Goal: Transaction & Acquisition: Purchase product/service

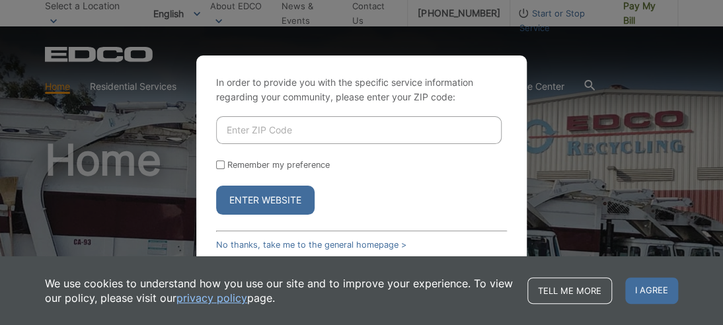
click at [271, 128] on input "Enter ZIP Code" at bounding box center [358, 130] width 285 height 28
click at [278, 197] on button "Enter Website" at bounding box center [265, 200] width 98 height 29
click at [280, 200] on button "Enter Website" at bounding box center [265, 200] width 98 height 29
click at [257, 126] on input "Enter ZIP Code" at bounding box center [358, 130] width 285 height 28
type input "92084"
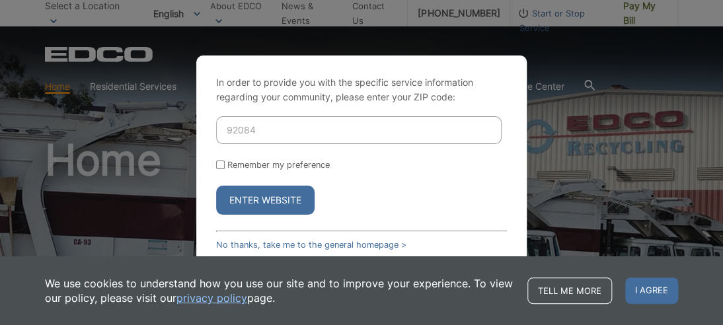
click at [264, 201] on button "Enter Website" at bounding box center [265, 200] width 98 height 29
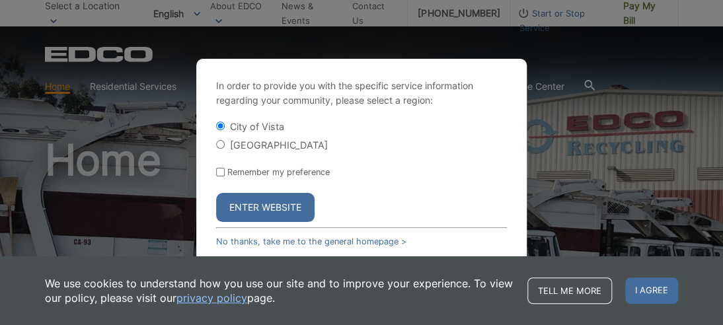
click at [266, 203] on button "Enter Website" at bounding box center [265, 207] width 98 height 29
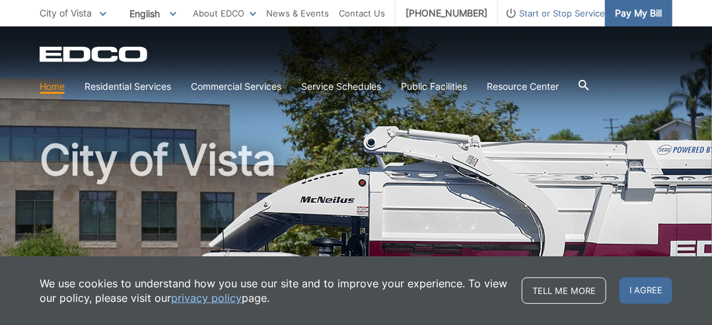
click at [633, 17] on span "Pay My Bill" at bounding box center [638, 13] width 47 height 15
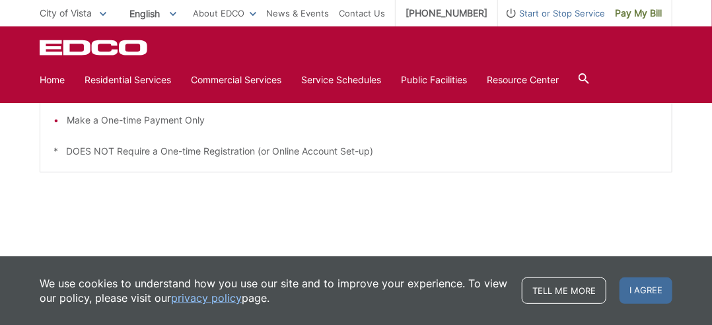
scroll to position [439, 0]
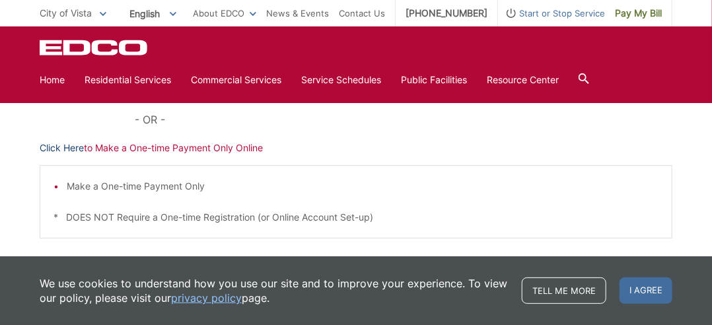
click at [67, 148] on link "Click Here" at bounding box center [62, 148] width 44 height 15
click at [63, 145] on link "Click Here" at bounding box center [62, 148] width 44 height 15
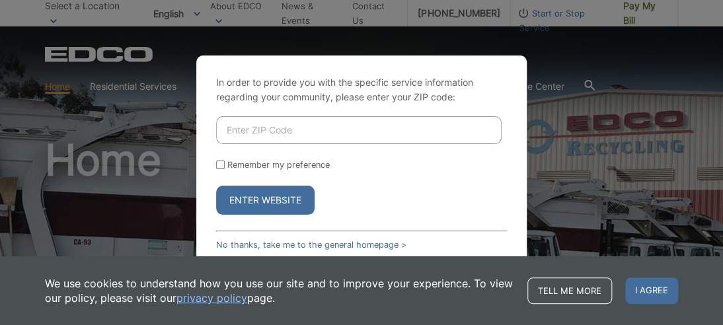
click at [277, 120] on input "Enter ZIP Code" at bounding box center [358, 130] width 285 height 28
type input "92084"
click at [269, 196] on button "Enter Website" at bounding box center [265, 200] width 98 height 29
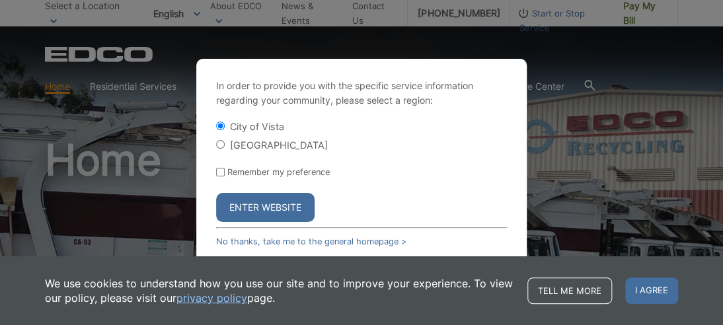
click at [267, 205] on button "Enter Website" at bounding box center [265, 207] width 98 height 29
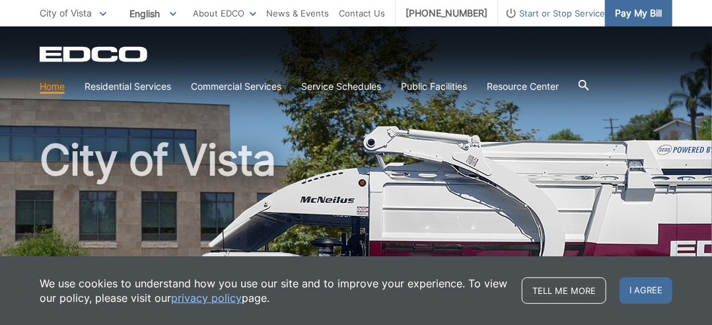
click at [627, 12] on span "Pay My Bill" at bounding box center [638, 13] width 47 height 15
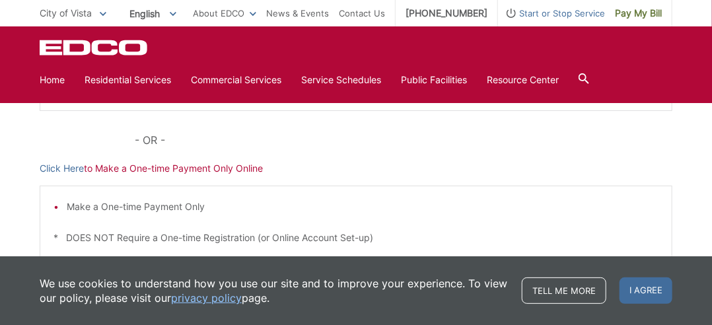
scroll to position [396, 0]
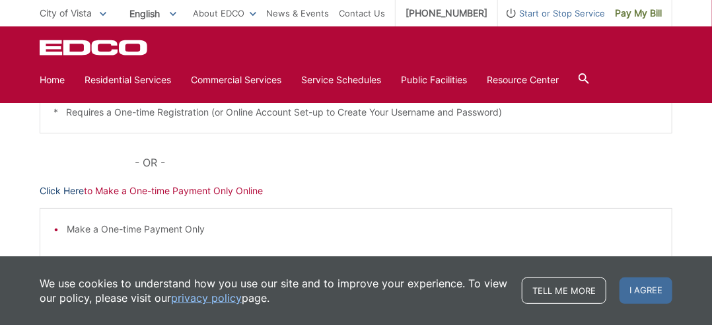
click at [69, 190] on link "Click Here" at bounding box center [62, 191] width 44 height 15
